Goal: Information Seeking & Learning: Check status

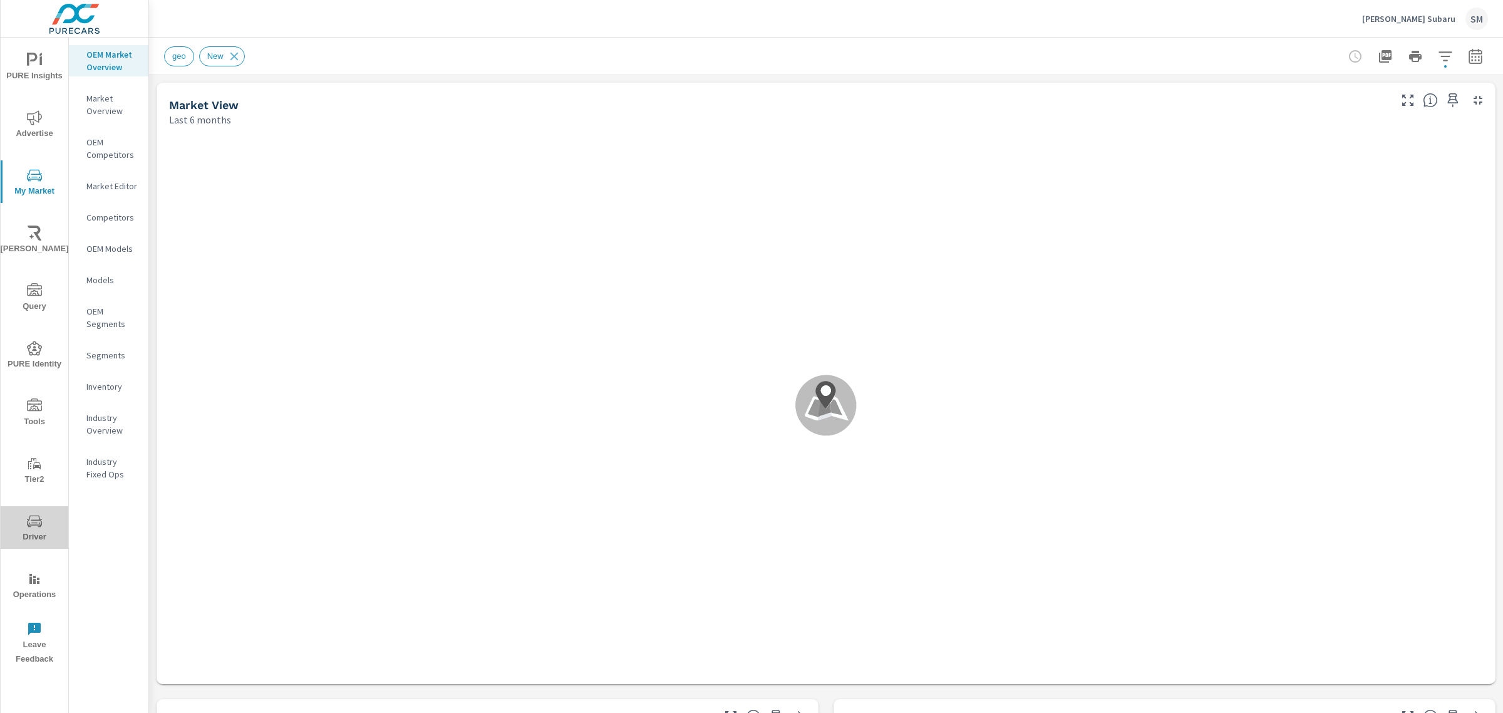
click at [36, 517] on icon "nav menu" at bounding box center [34, 521] width 15 height 15
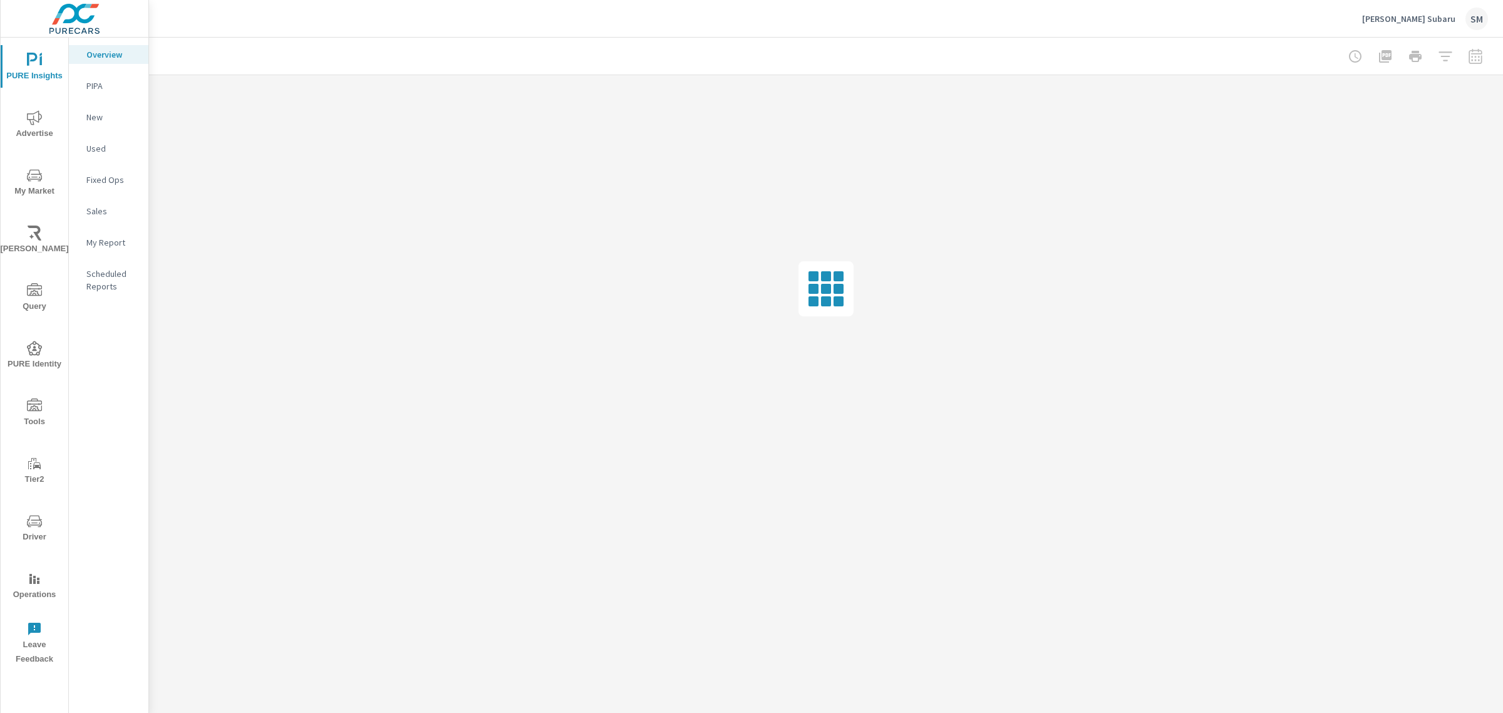
click at [43, 521] on span "Driver" at bounding box center [34, 529] width 60 height 31
